Goal: Information Seeking & Learning: Learn about a topic

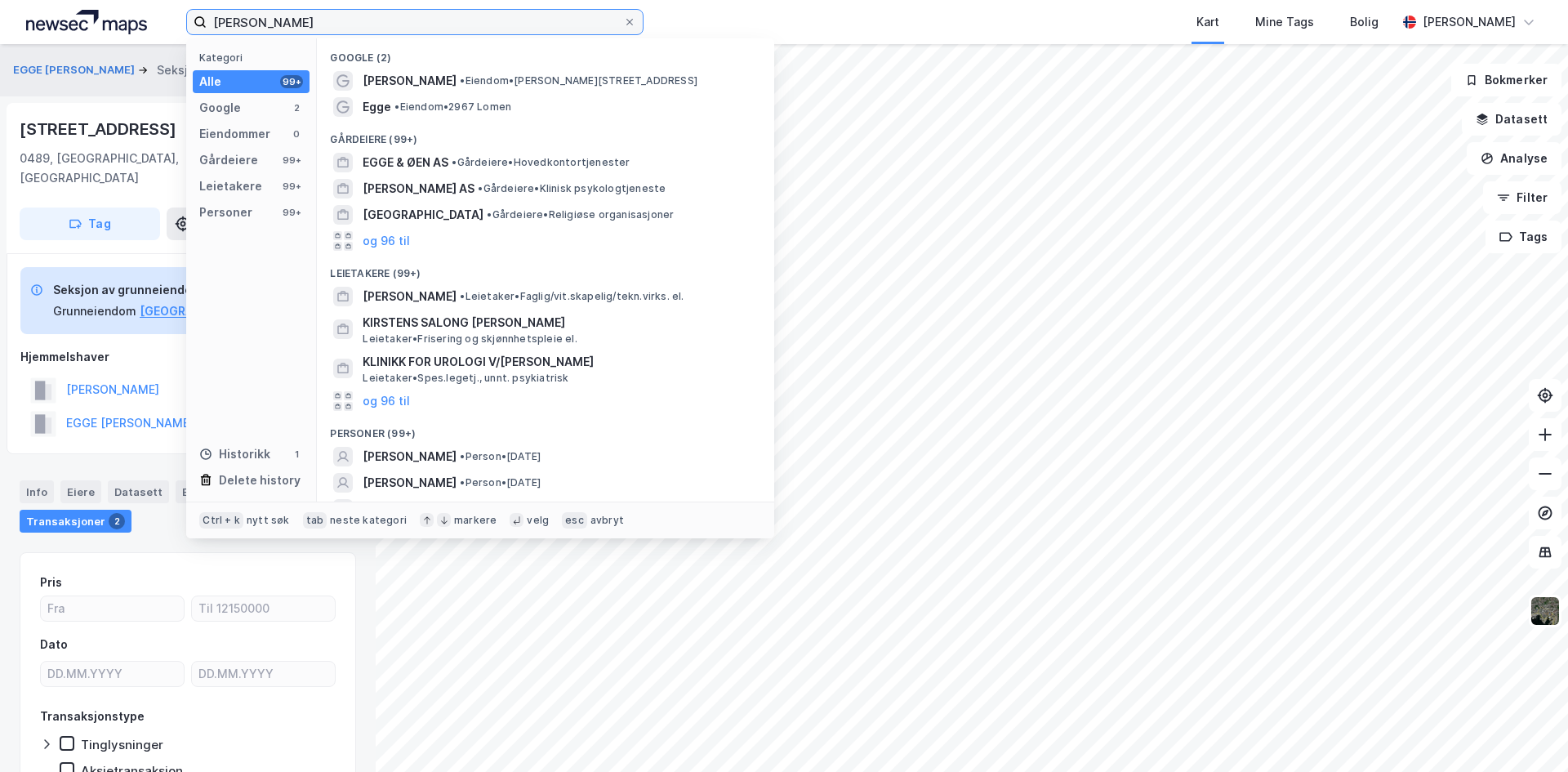
drag, startPoint x: 376, startPoint y: 19, endPoint x: 0, endPoint y: 11, distance: 376.1
click at [0, 11] on div "[PERSON_NAME] Kategori Alle 99+ Google 2 Eiendommer 0 Gårdeiere 99+ Leietakere …" at bounding box center [784, 22] width 1568 height 44
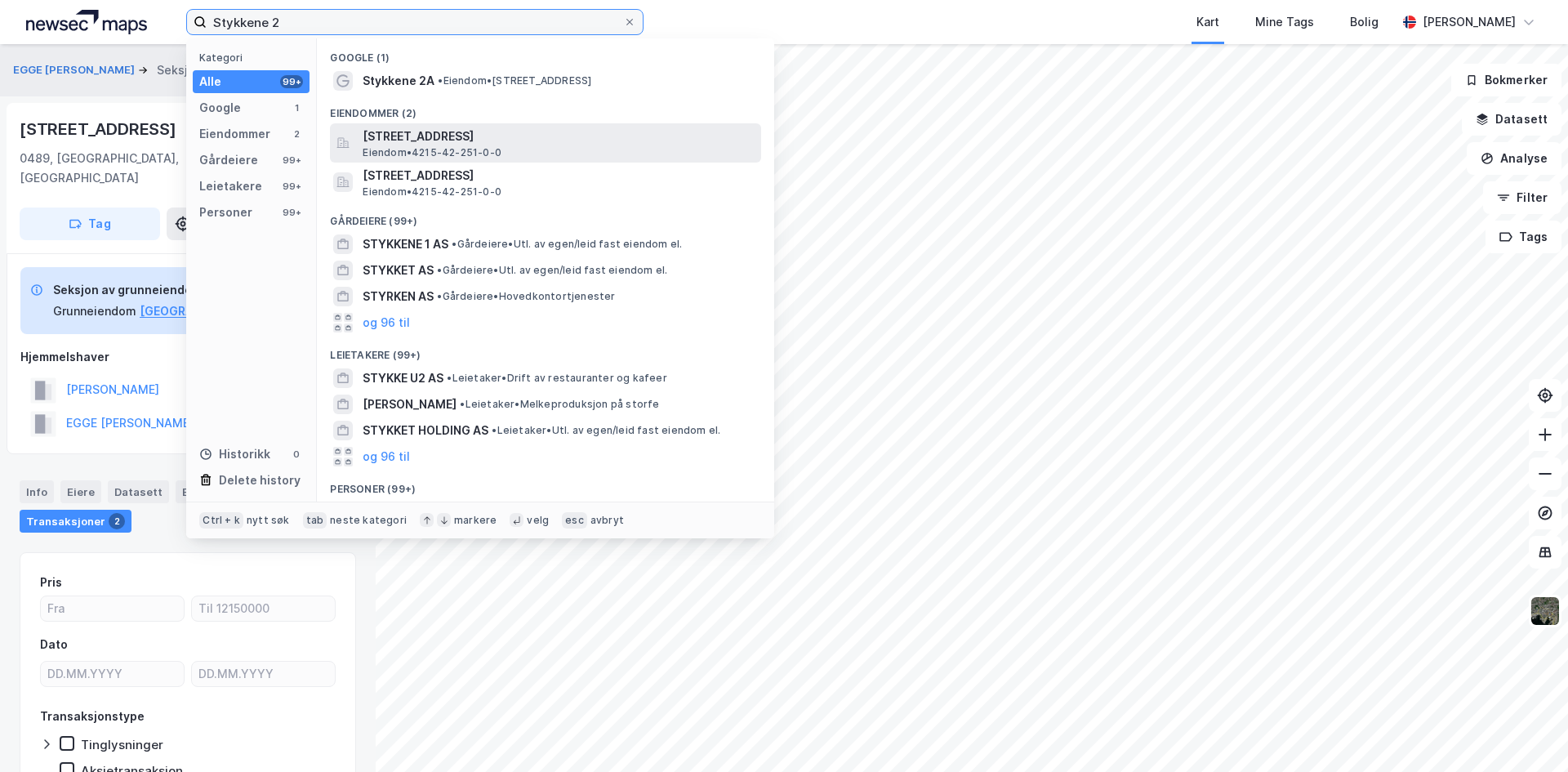
type input "Stykkene 2"
click at [425, 138] on span "[STREET_ADDRESS]" at bounding box center [558, 137] width 392 height 19
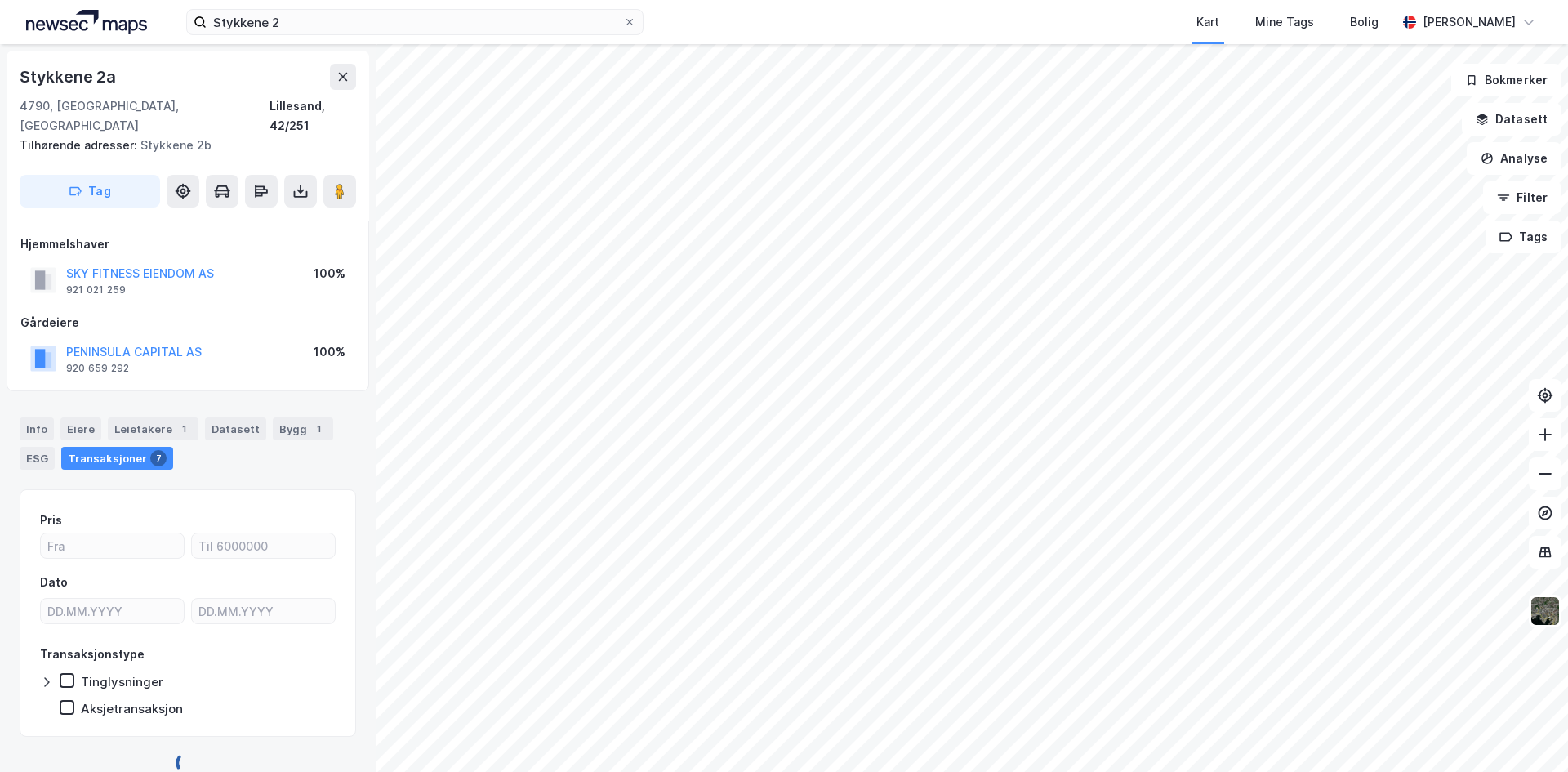
scroll to position [4, 0]
click at [30, 413] on div "Info" at bounding box center [36, 425] width 34 height 23
